Goal: Information Seeking & Learning: Learn about a topic

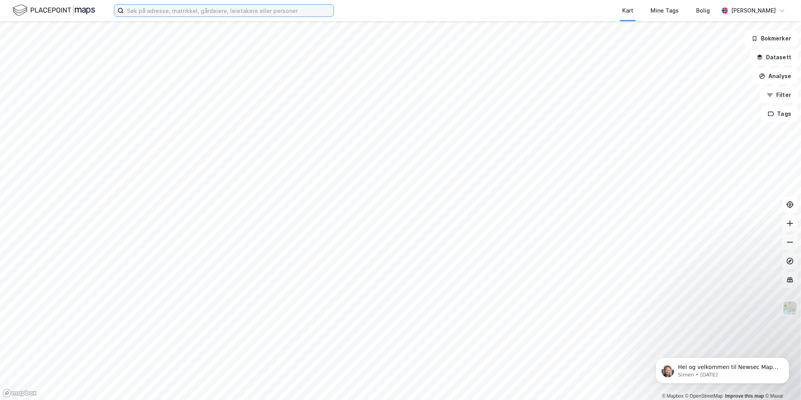
click at [146, 13] on input at bounding box center [229, 11] width 210 height 12
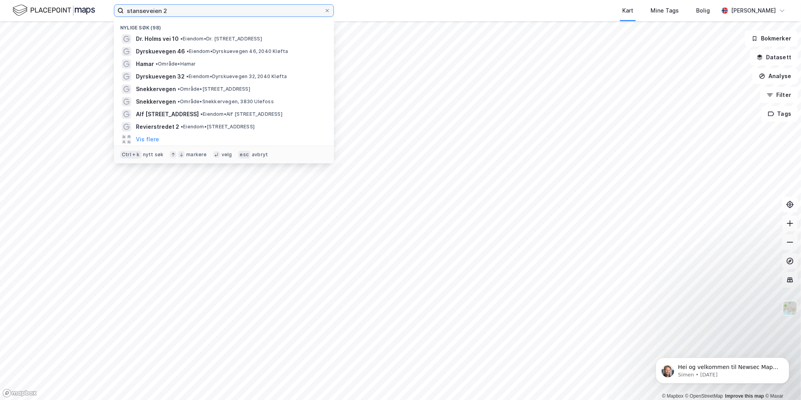
type input "stanseveien 2"
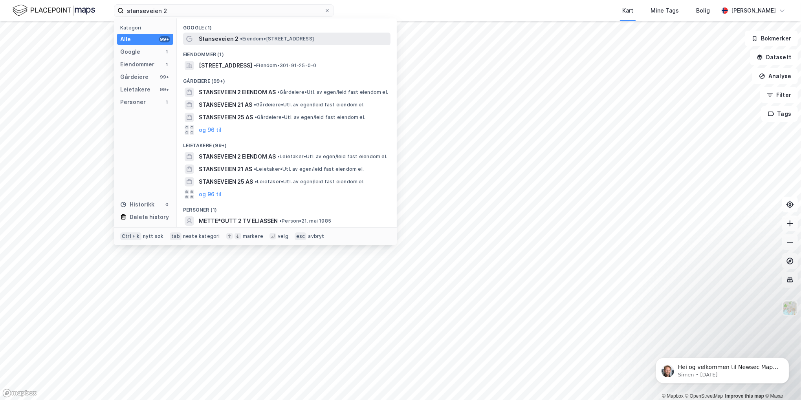
click at [229, 37] on span "Stanseveien 2" at bounding box center [219, 38] width 40 height 9
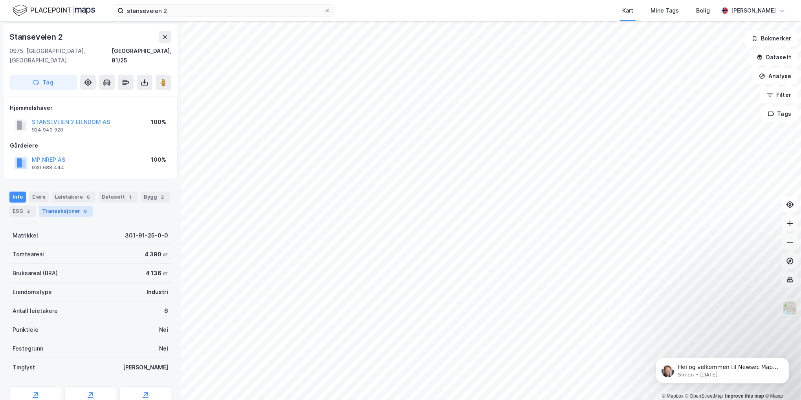
click at [65, 206] on div "Transaksjoner 8" at bounding box center [66, 211] width 54 height 11
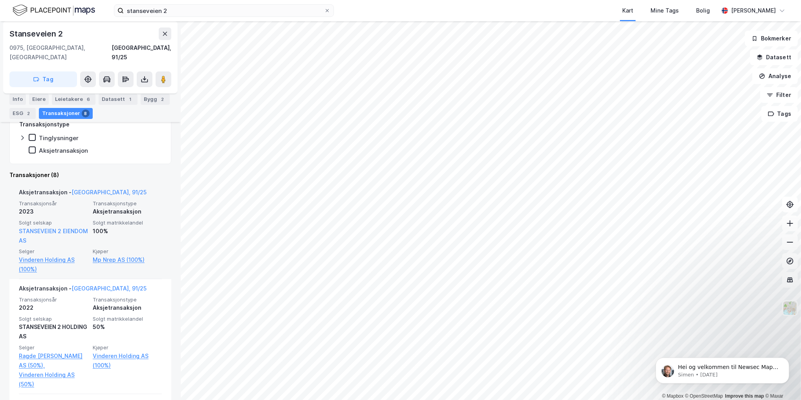
scroll to position [196, 0]
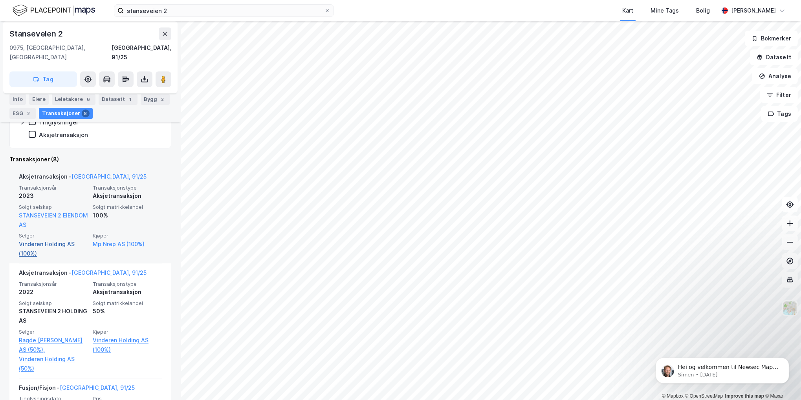
click at [32, 240] on link "Vinderen Holding AS (100%)" at bounding box center [53, 249] width 69 height 19
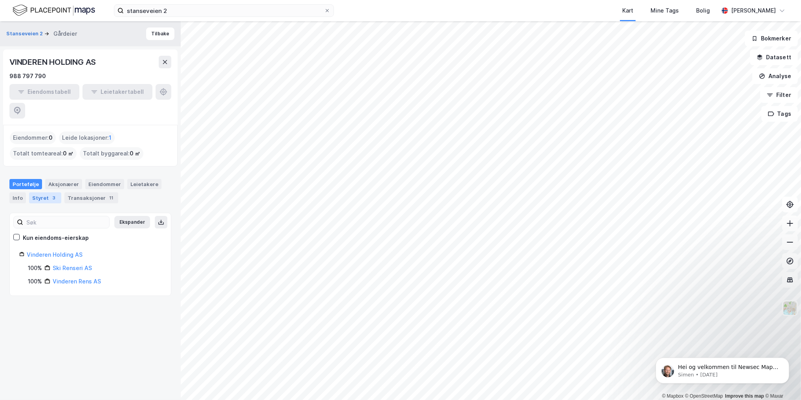
click at [47, 192] on div "Styret 3" at bounding box center [45, 197] width 32 height 11
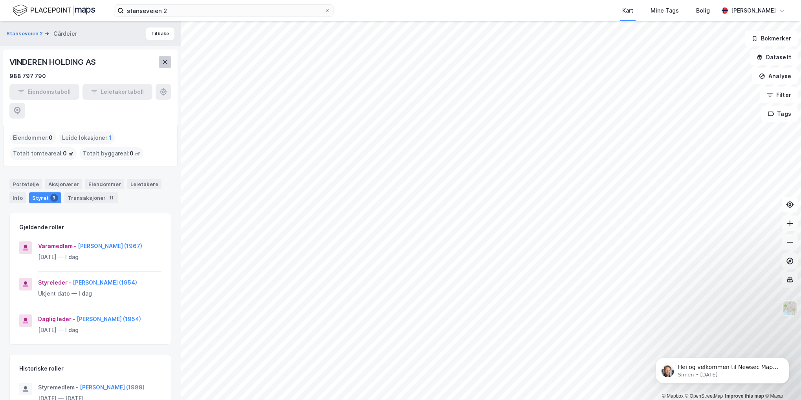
click at [164, 65] on icon at bounding box center [165, 62] width 6 height 6
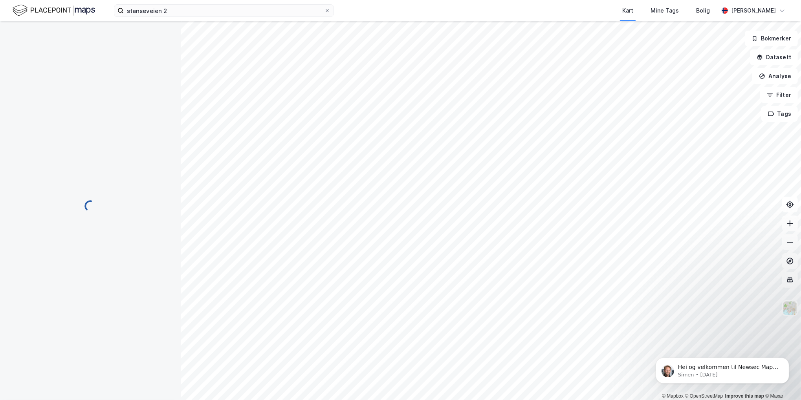
scroll to position [0, 0]
